Goal: Task Accomplishment & Management: Manage account settings

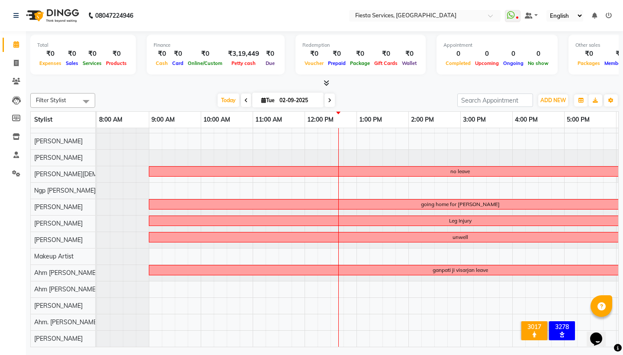
scroll to position [11, 0]
click at [328, 100] on icon at bounding box center [329, 100] width 3 height 5
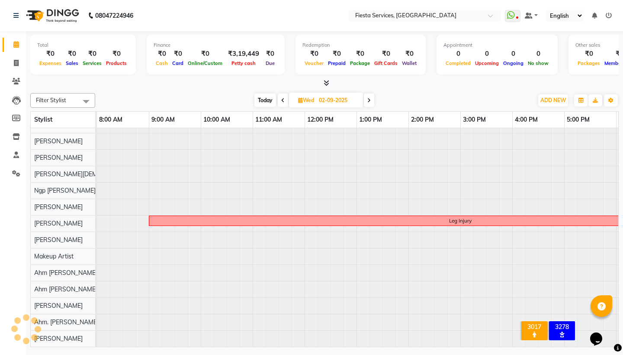
type input "[DATE]"
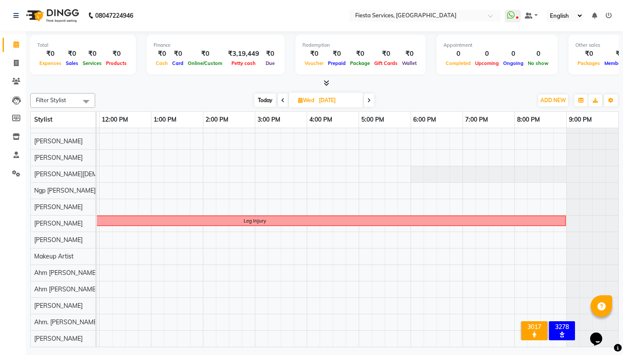
scroll to position [11, 205]
click at [16, 151] on icon at bounding box center [16, 154] width 6 height 6
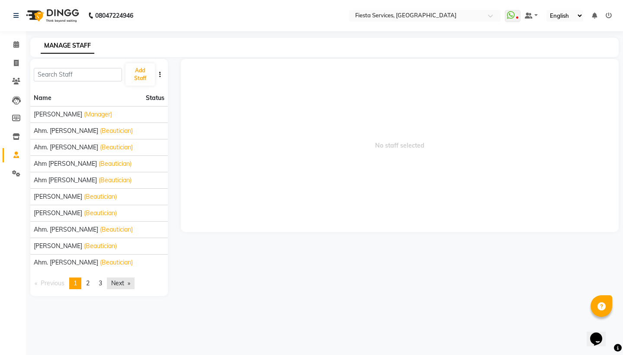
click at [123, 283] on link "Next page" at bounding box center [121, 283] width 28 height 12
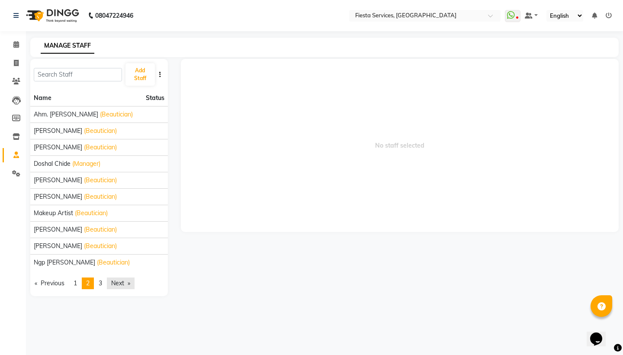
click at [123, 283] on link "Next page" at bounding box center [121, 283] width 28 height 12
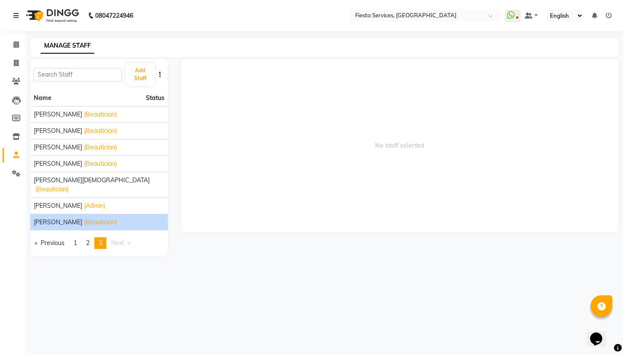
click at [73, 217] on span "[PERSON_NAME]" at bounding box center [58, 221] width 48 height 9
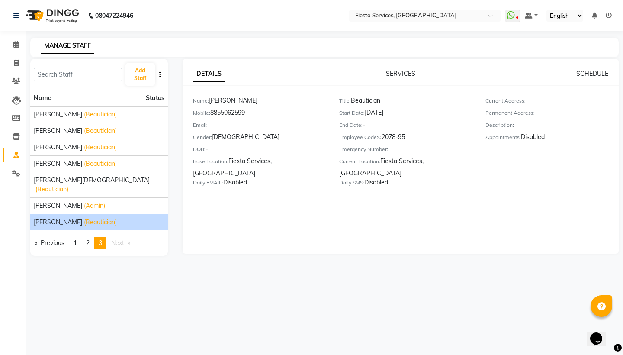
click at [159, 76] on button "button" at bounding box center [160, 74] width 9 height 9
click at [107, 217] on span "(Beautician)" at bounding box center [100, 221] width 33 height 9
click at [408, 72] on link "SERVICES" at bounding box center [400, 74] width 29 height 8
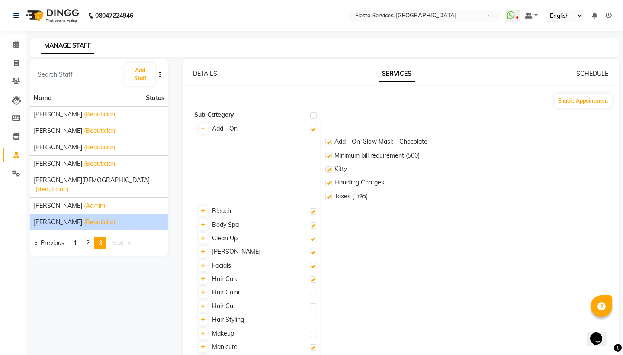
click at [583, 79] on div "DETAILS SERVICES SCHEDULE Enable Appointment Sub Category Add - On Add - On-Glo…" at bounding box center [400, 238] width 436 height 339
click at [17, 43] on icon at bounding box center [16, 44] width 6 height 6
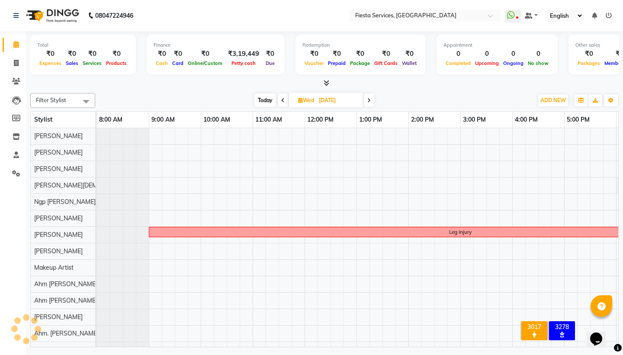
click at [608, 17] on icon at bounding box center [608, 16] width 6 height 6
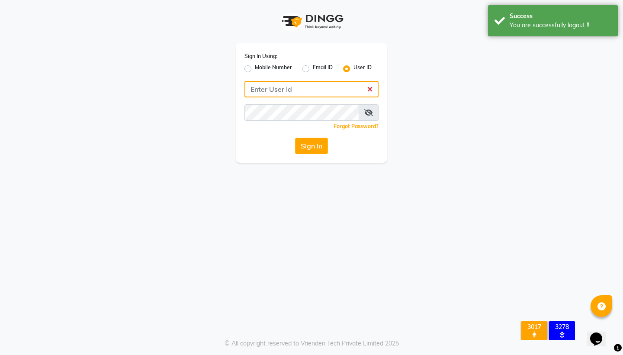
click at [333, 91] on input "Username" at bounding box center [311, 89] width 134 height 16
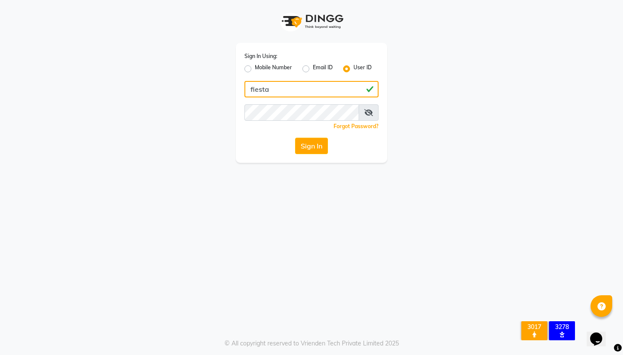
type input "fiesta"
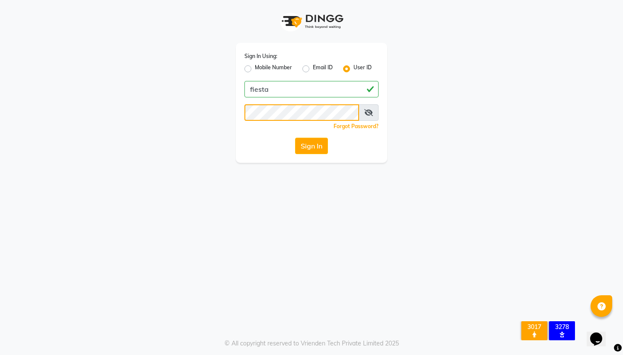
click at [311, 146] on button "Sign In" at bounding box center [311, 145] width 33 height 16
